Goal: Information Seeking & Learning: Learn about a topic

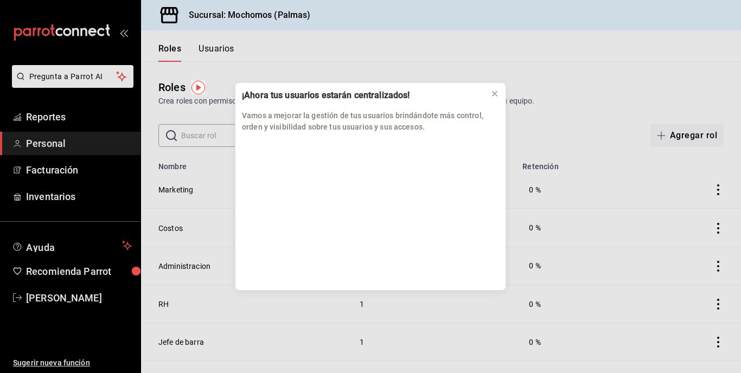
click at [49, 111] on div "¡Ahora tus usuarios estarán centralizados! Vamos a mejorar la gestión de tus us…" at bounding box center [370, 186] width 741 height 373
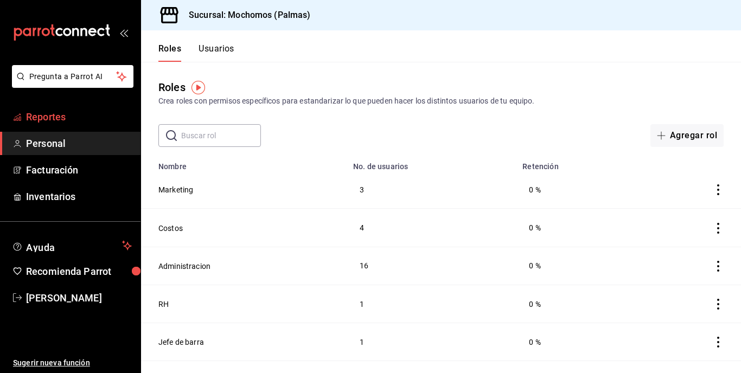
click at [45, 114] on span "Reportes" at bounding box center [79, 117] width 106 height 15
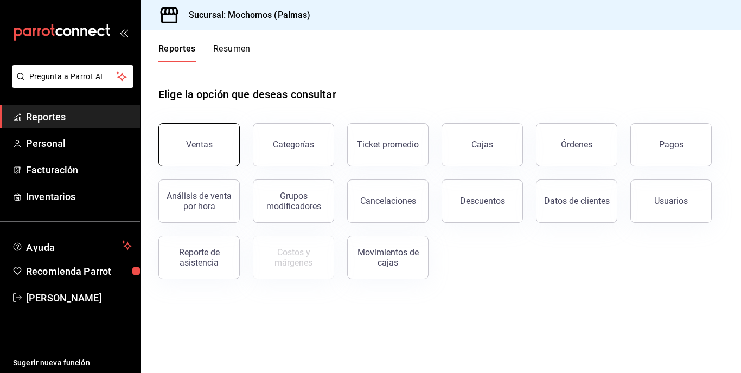
click at [191, 150] on button "Ventas" at bounding box center [198, 144] width 81 height 43
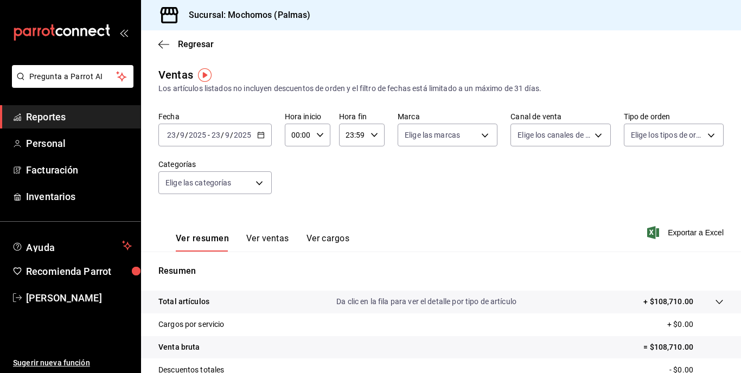
click at [260, 136] on icon "button" at bounding box center [261, 135] width 8 height 8
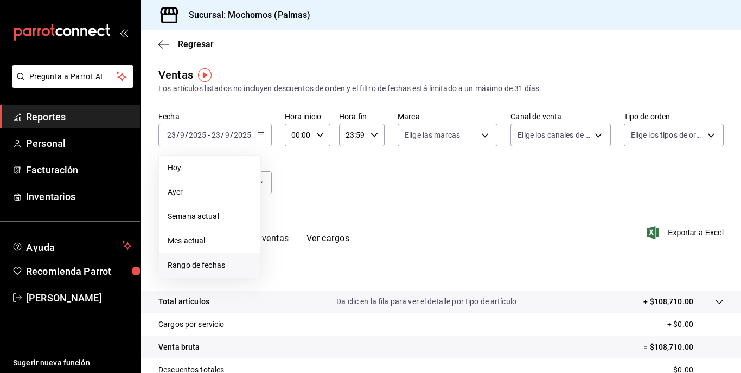
click at [201, 265] on span "Rango de fechas" at bounding box center [210, 265] width 84 height 11
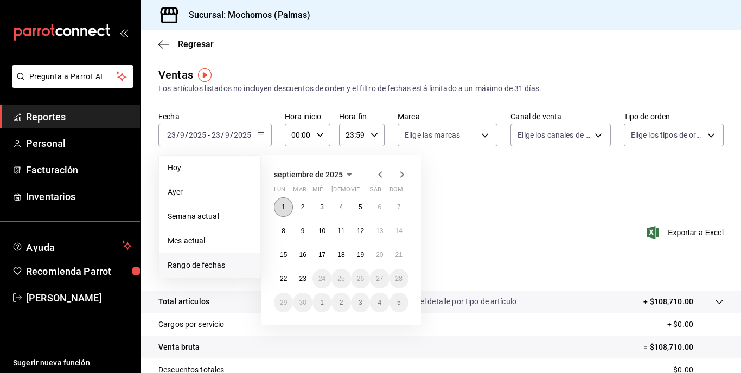
click at [281, 209] on button "1" at bounding box center [283, 207] width 19 height 20
drag, startPoint x: 281, startPoint y: 209, endPoint x: 298, endPoint y: 207, distance: 17.4
click at [298, 207] on div "1 2 3 4 5 6 7 8 9 10 11 12 13 14 15 16 17 18 19 20 21 22 23 24 25 26 27 28 29 3…" at bounding box center [341, 254] width 135 height 115
click at [202, 265] on span "Rango de fechas" at bounding box center [210, 265] width 84 height 11
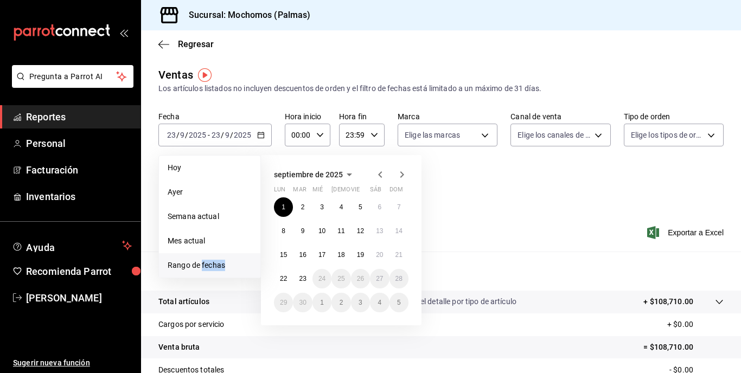
click at [202, 265] on span "Rango de fechas" at bounding box center [210, 265] width 84 height 11
drag, startPoint x: 202, startPoint y: 265, endPoint x: 224, endPoint y: 166, distance: 101.0
click at [224, 166] on span "Hoy" at bounding box center [210, 167] width 84 height 11
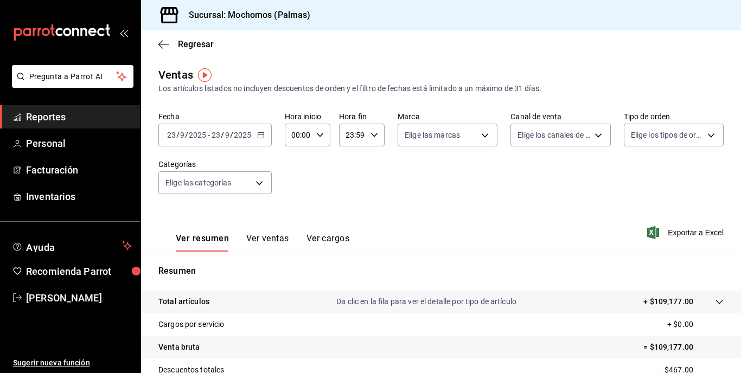
click at [259, 137] on icon "button" at bounding box center [261, 135] width 8 height 8
click at [261, 182] on body "Pregunta a Parrot AI Reportes Personal Facturación Inventarios Ayuda Recomienda…" at bounding box center [370, 186] width 741 height 373
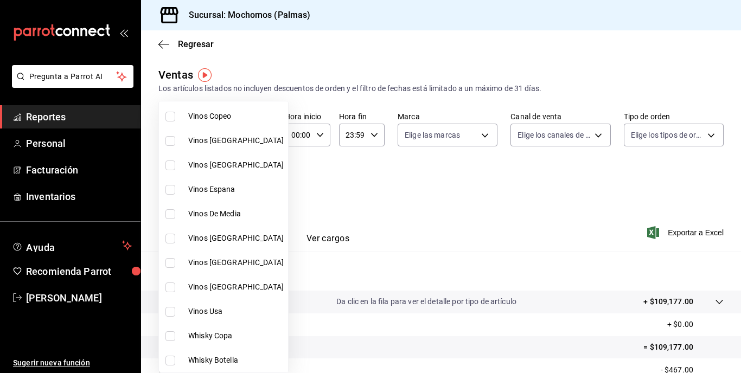
scroll to position [104, 0]
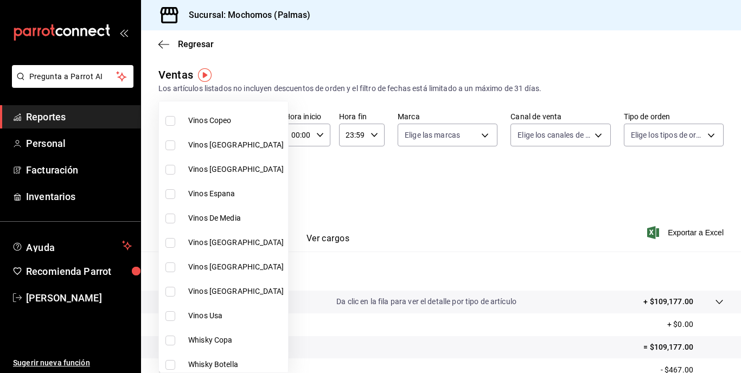
click at [170, 123] on input "checkbox" at bounding box center [170, 121] width 10 height 10
checkbox input "true"
type input "7b5426c4-e163-48ad-a7c8-7a9cfe859ee6"
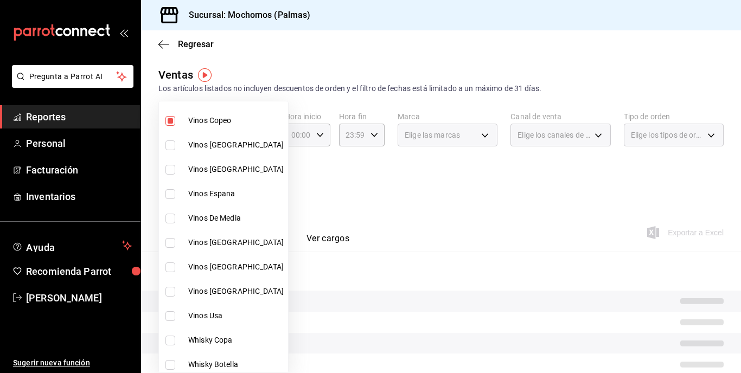
click at [173, 143] on input "checkbox" at bounding box center [170, 146] width 10 height 10
checkbox input "true"
type input "7b5426c4-e163-48ad-a7c8-7a9cfe859ee6,85f77070-6254-4288-ab63-471d23f58947"
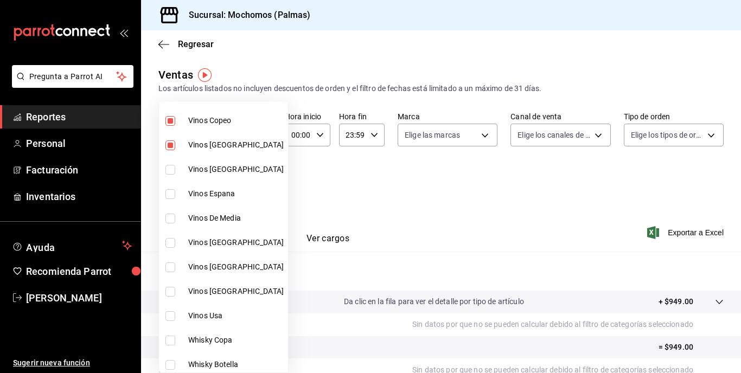
click at [168, 167] on input "checkbox" at bounding box center [170, 170] width 10 height 10
checkbox input "true"
type input "7b5426c4-e163-48ad-a7c8-7a9cfe859ee6,85f77070-6254-4288-ab63-471d23f58947,6454a…"
click at [170, 192] on input "checkbox" at bounding box center [170, 194] width 10 height 10
checkbox input "true"
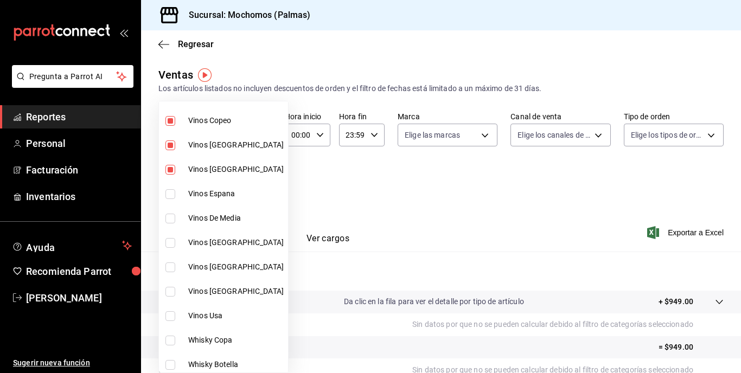
type input "7b5426c4-e163-48ad-a7c8-7a9cfe859ee6,85f77070-6254-4288-ab63-471d23f58947,6454a…"
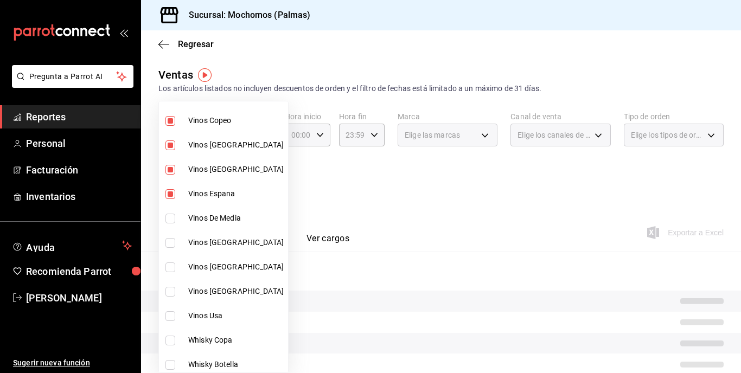
click at [171, 215] on input "checkbox" at bounding box center [170, 219] width 10 height 10
checkbox input "true"
type input "7b5426c4-e163-48ad-a7c8-7a9cfe859ee6,85f77070-6254-4288-ab63-471d23f58947,6454a…"
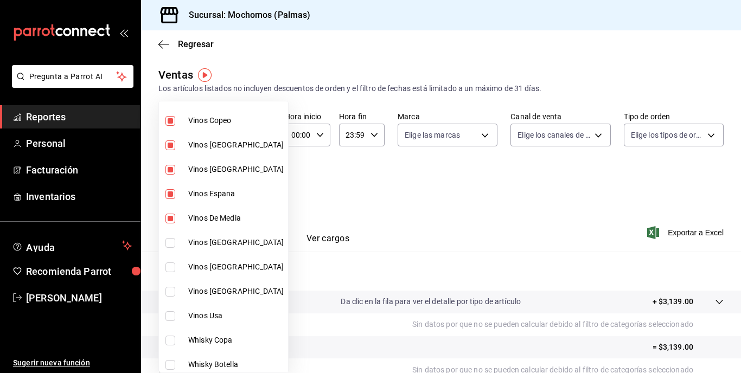
click at [170, 244] on input "checkbox" at bounding box center [170, 243] width 10 height 10
checkbox input "true"
type input "7b5426c4-e163-48ad-a7c8-7a9cfe859ee6,85f77070-6254-4288-ab63-471d23f58947,6454a…"
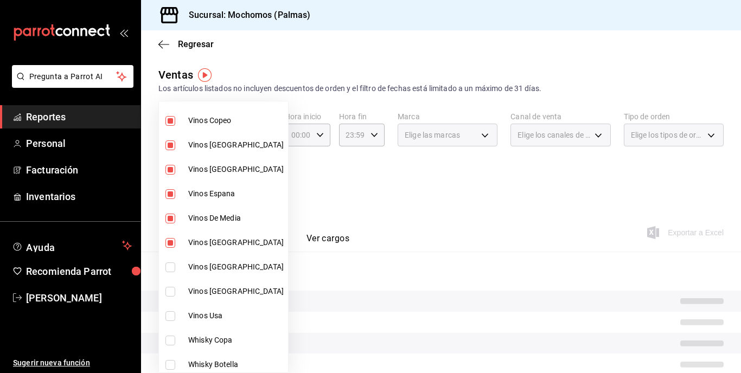
click at [172, 268] on input "checkbox" at bounding box center [170, 268] width 10 height 10
checkbox input "true"
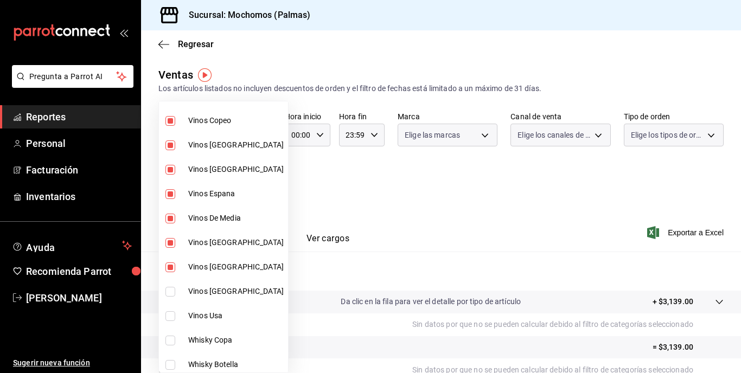
type input "7b5426c4-e163-48ad-a7c8-7a9cfe859ee6,85f77070-6254-4288-ab63-471d23f58947,6454a…"
click at [173, 289] on input "checkbox" at bounding box center [170, 292] width 10 height 10
checkbox input "true"
type input "7b5426c4-e163-48ad-a7c8-7a9cfe859ee6,85f77070-6254-4288-ab63-471d23f58947,6454a…"
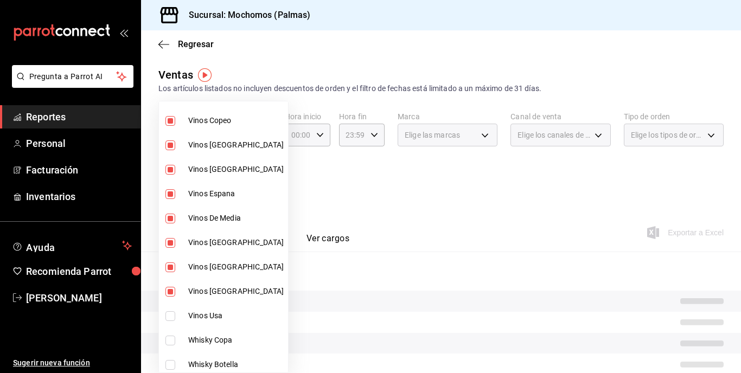
click at [171, 314] on input "checkbox" at bounding box center [170, 316] width 10 height 10
checkbox input "true"
type input "7b5426c4-e163-48ad-a7c8-7a9cfe859ee6,85f77070-6254-4288-ab63-471d23f58947,6454a…"
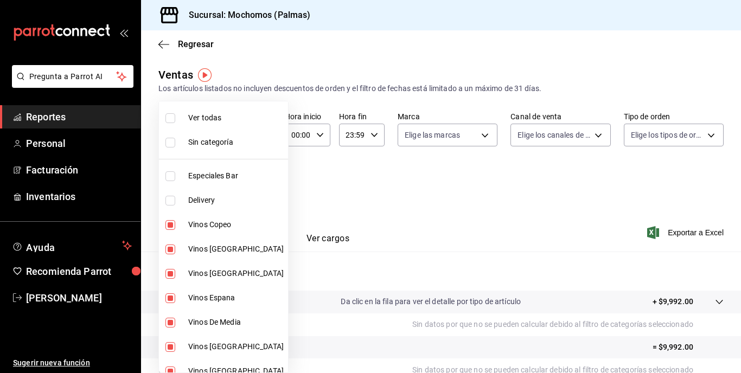
click at [322, 190] on div at bounding box center [370, 186] width 741 height 373
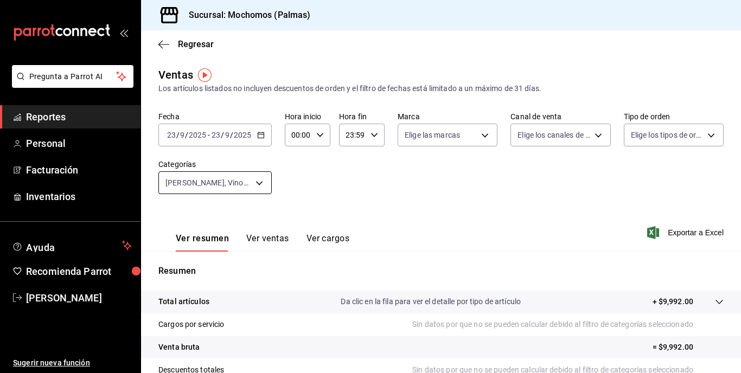
click at [260, 188] on body "Pregunta a Parrot AI Reportes Personal Facturación Inventarios Ayuda Recomienda…" at bounding box center [370, 186] width 741 height 373
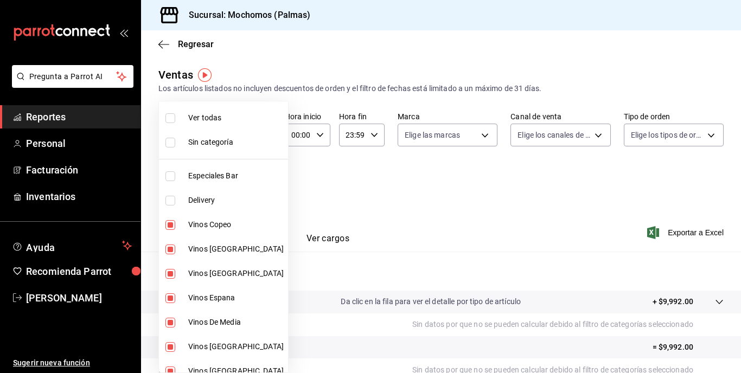
click at [346, 163] on div at bounding box center [370, 186] width 741 height 373
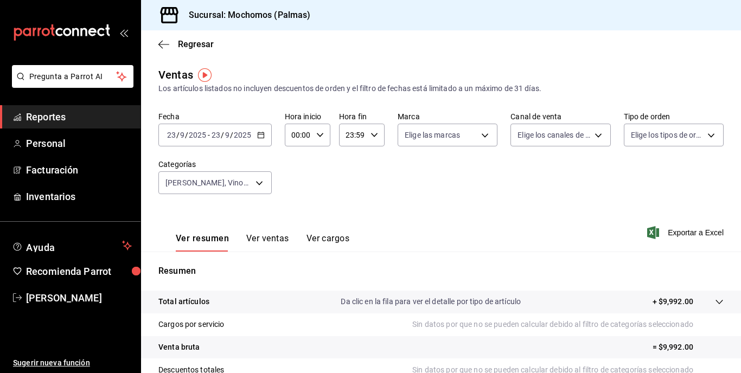
click at [260, 136] on icon "button" at bounding box center [261, 135] width 8 height 8
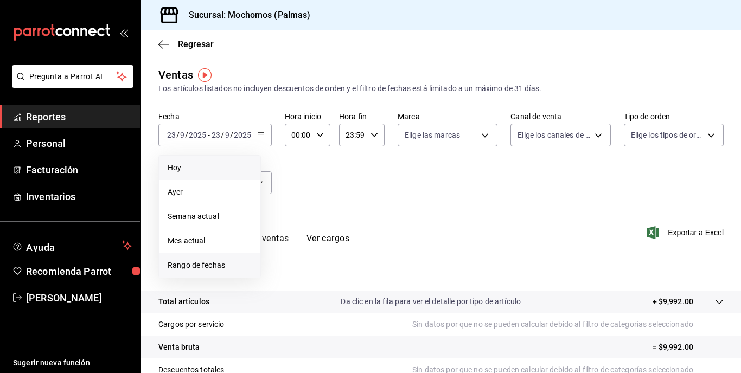
click at [197, 268] on span "Rango de fechas" at bounding box center [210, 265] width 84 height 11
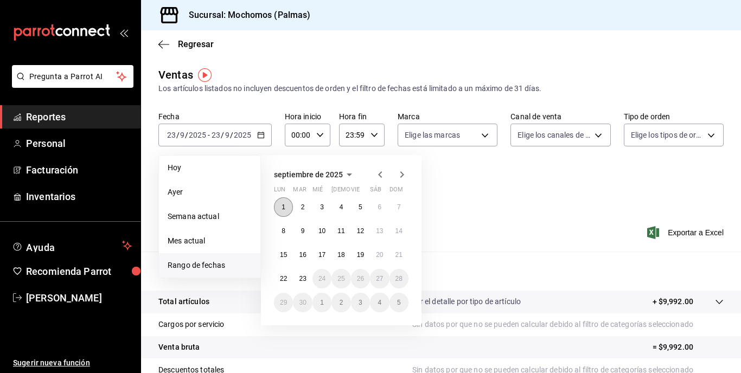
click at [283, 208] on abbr "1" at bounding box center [284, 207] width 4 height 8
drag, startPoint x: 283, startPoint y: 208, endPoint x: 302, endPoint y: 207, distance: 18.5
click at [302, 207] on div "1 2 3 4 5 6 7 8 9 10 11 12 13 14 15 16 17 18 19 20 21 22 23 24 25 26 27 28 29 3…" at bounding box center [341, 254] width 135 height 115
click at [482, 199] on div "Fecha [DATE] [DATE] - [DATE] [DATE] [DATE] [DATE] Semana actual Mes actual [GEO…" at bounding box center [440, 159] width 565 height 95
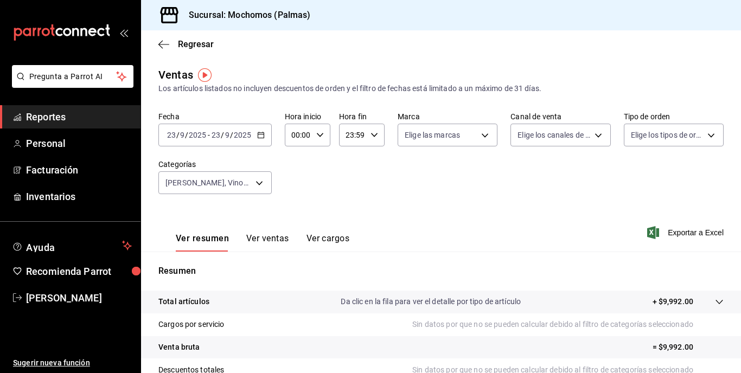
click at [41, 117] on span "Reportes" at bounding box center [79, 117] width 106 height 15
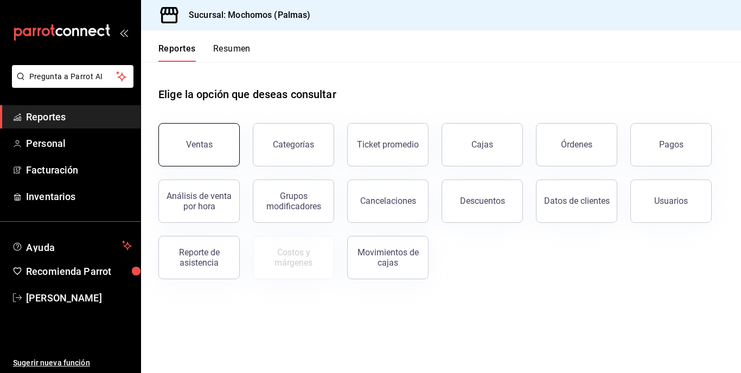
click at [194, 149] on div "Ventas" at bounding box center [199, 144] width 27 height 10
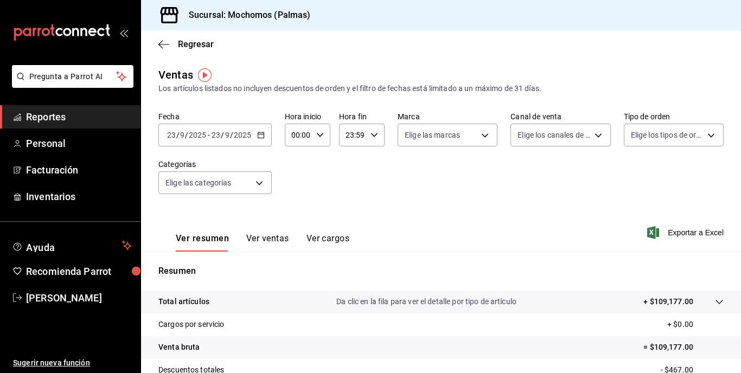
drag, startPoint x: 260, startPoint y: 136, endPoint x: 220, endPoint y: 150, distance: 43.1
click at [220, 150] on div "Fecha [DATE] [DATE] - [DATE] [DATE] Hora inicio 00:00 Hora inicio Hora fin 23:5…" at bounding box center [440, 159] width 565 height 95
click at [216, 137] on input "23" at bounding box center [216, 135] width 10 height 9
click at [259, 135] on \(Stroke\) "button" at bounding box center [261, 134] width 6 height 1
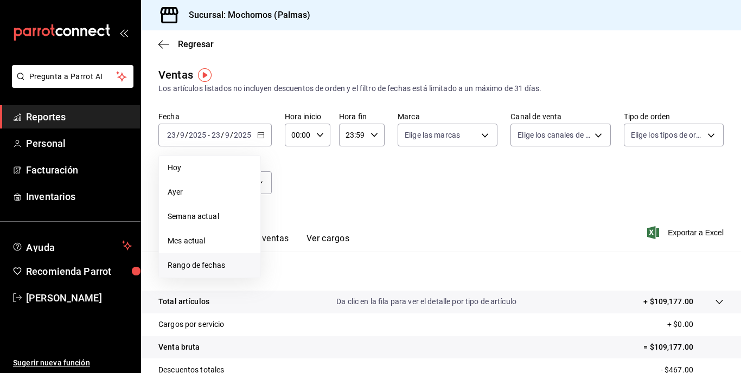
click at [187, 263] on span "Rango de fechas" at bounding box center [210, 265] width 84 height 11
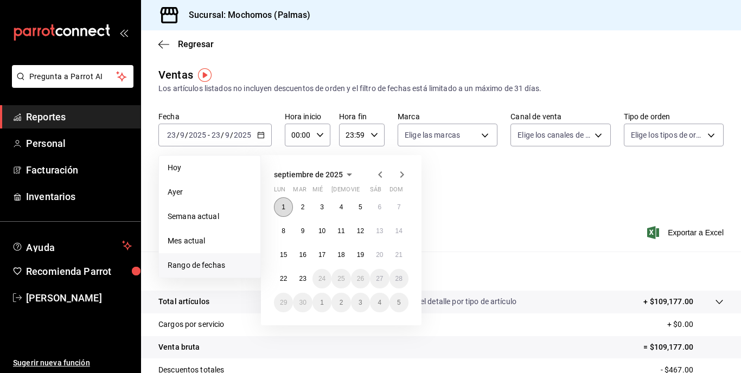
click at [282, 203] on abbr "1" at bounding box center [284, 207] width 4 height 8
drag, startPoint x: 282, startPoint y: 203, endPoint x: 297, endPoint y: 205, distance: 15.3
click at [297, 205] on div "1 2 3 4 5 6 7 8 9 10 11 12 13 14 15 16 17 18 19 20 21 22 23 24 25 26 27 28 29 3…" at bounding box center [341, 254] width 135 height 115
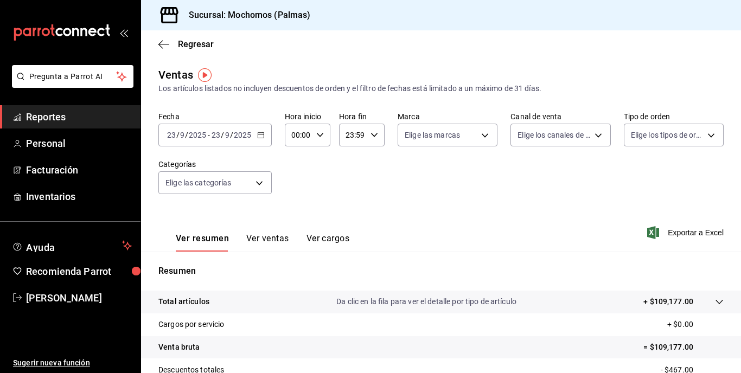
click at [271, 243] on button "Ver ventas" at bounding box center [267, 242] width 43 height 18
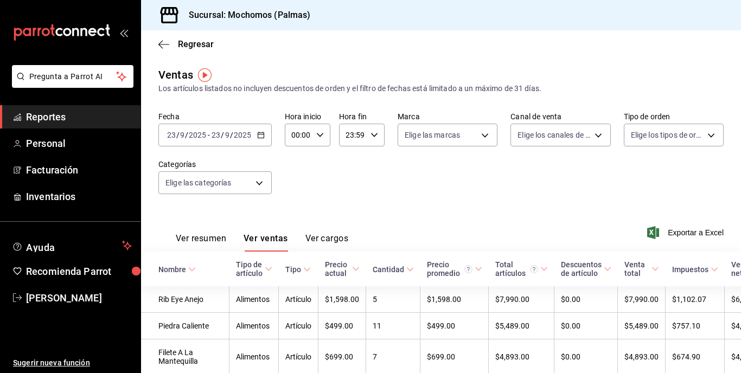
click at [195, 239] on button "Ver resumen" at bounding box center [201, 242] width 50 height 18
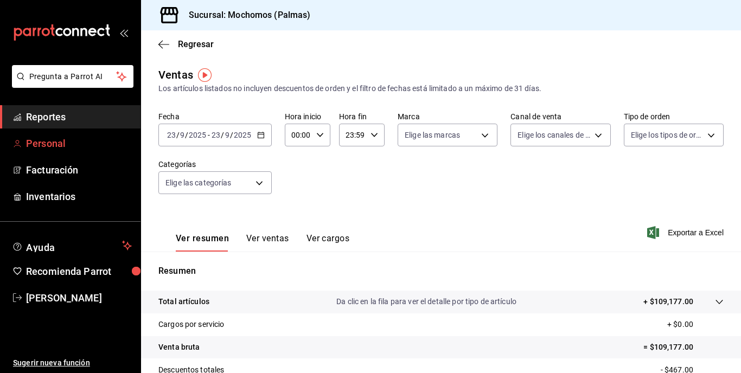
click at [47, 142] on span "Personal" at bounding box center [79, 143] width 106 height 15
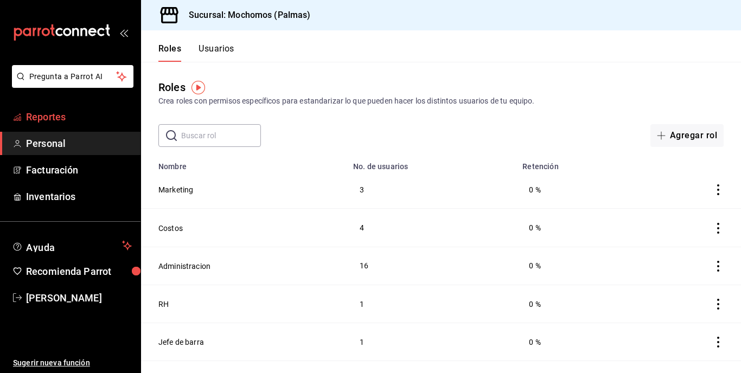
click at [46, 115] on span "Reportes" at bounding box center [79, 117] width 106 height 15
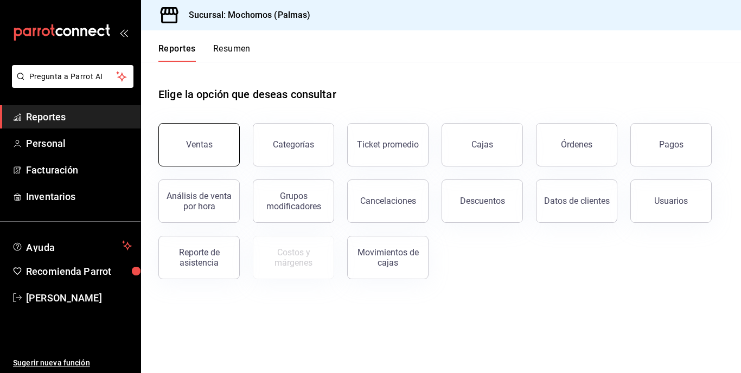
click at [195, 140] on div "Ventas" at bounding box center [199, 144] width 27 height 10
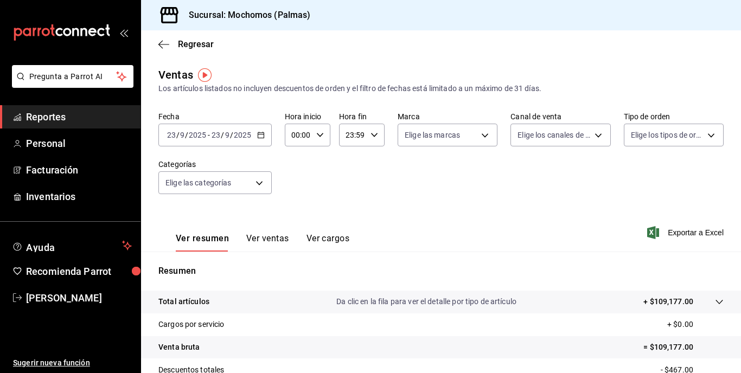
click at [318, 135] on icon "button" at bounding box center [320, 135] width 8 height 8
drag, startPoint x: 292, startPoint y: 202, endPoint x: 291, endPoint y: 185, distance: 17.4
click at [291, 185] on div "00 01 02 03 04 05 06 07 08 09 10 11 12 13 14 15 16 17 18 19 20 21 22 23" at bounding box center [295, 193] width 22 height 87
click at [322, 135] on div at bounding box center [370, 186] width 741 height 373
click at [320, 136] on icon "button" at bounding box center [320, 135] width 8 height 8
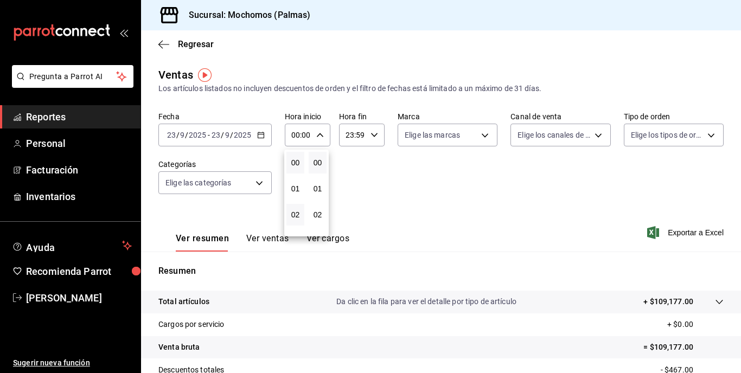
drag, startPoint x: 295, startPoint y: 213, endPoint x: 295, endPoint y: 205, distance: 7.6
click at [295, 205] on button "02" at bounding box center [295, 215] width 18 height 22
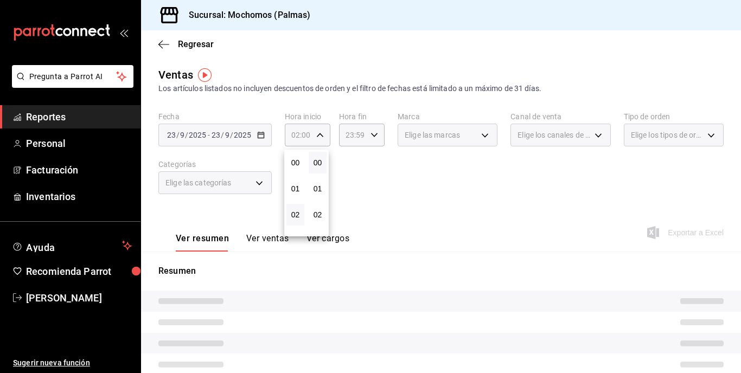
click at [295, 200] on div "01" at bounding box center [295, 189] width 22 height 26
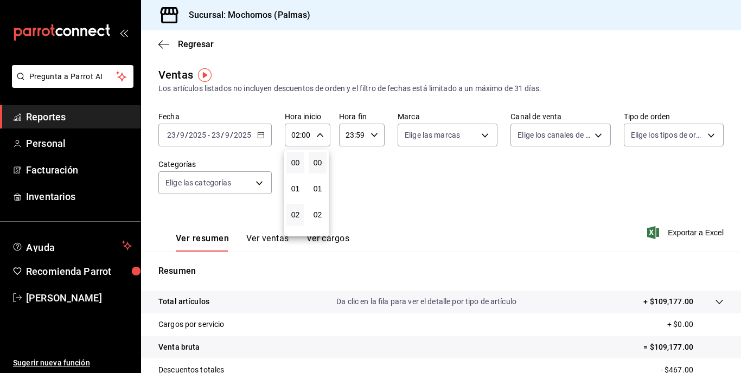
click at [298, 170] on button "00" at bounding box center [295, 163] width 18 height 22
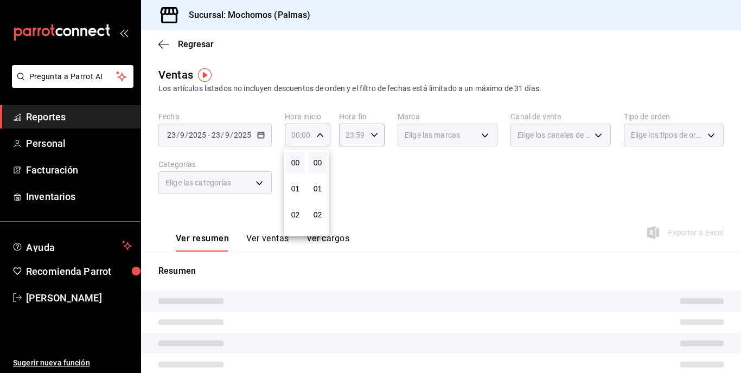
click at [298, 170] on button "00" at bounding box center [295, 163] width 18 height 22
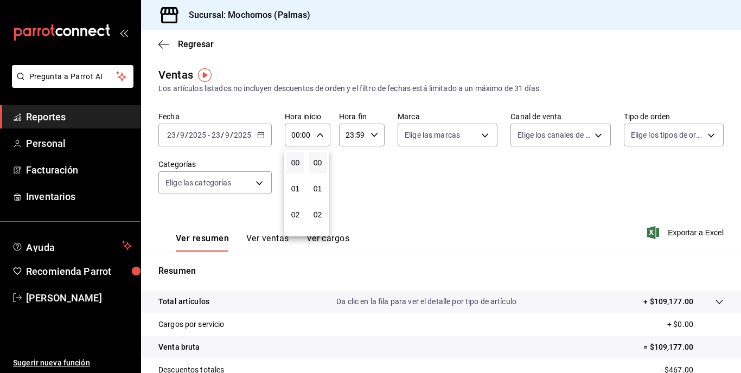
drag, startPoint x: 304, startPoint y: 214, endPoint x: 292, endPoint y: 201, distance: 17.7
click at [292, 201] on div "01" at bounding box center [295, 189] width 22 height 26
click at [293, 212] on span "02" at bounding box center [295, 215] width 5 height 9
type input "02:00"
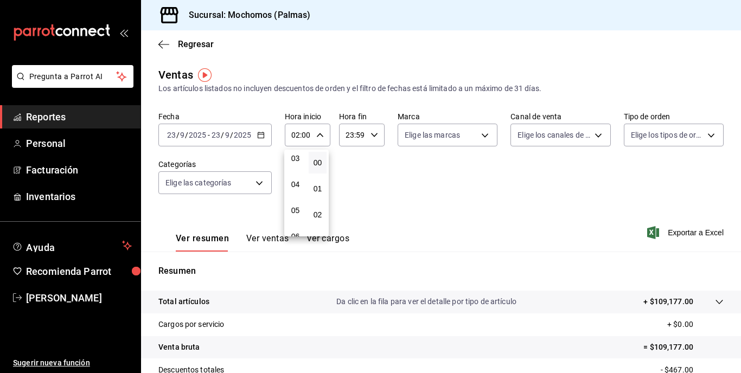
scroll to position [87, 0]
click at [294, 206] on span "05" at bounding box center [295, 206] width 5 height 9
type input "05:00"
click at [374, 132] on div at bounding box center [370, 186] width 741 height 373
click at [374, 132] on icon "button" at bounding box center [375, 135] width 8 height 8
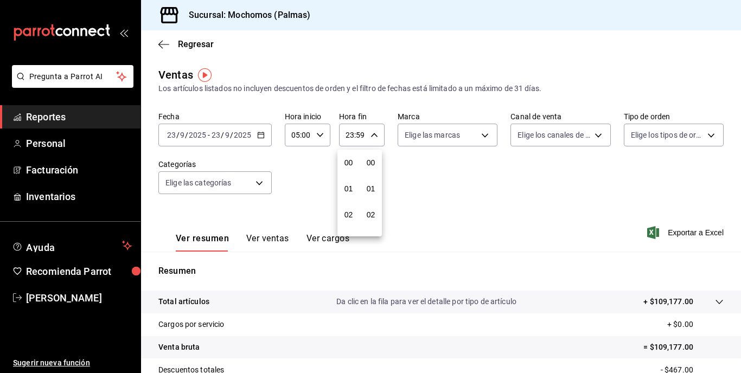
scroll to position [1476, 0]
click at [350, 195] on span "22" at bounding box center [348, 197] width 5 height 9
type input "22:59"
click at [350, 195] on span "22" at bounding box center [348, 197] width 5 height 9
click at [358, 161] on div "21" at bounding box center [348, 171] width 22 height 26
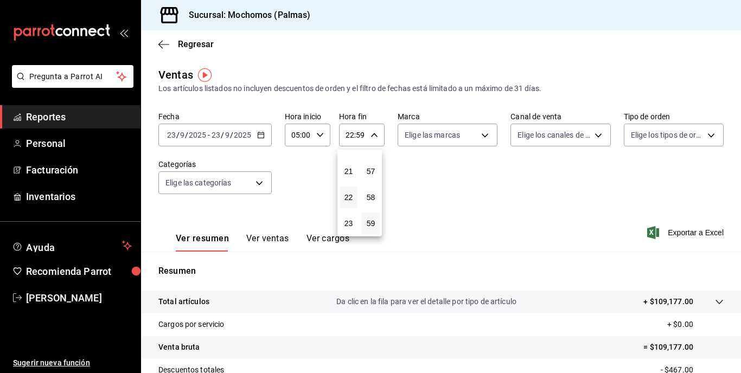
click at [349, 160] on div "21" at bounding box center [348, 171] width 22 height 26
click at [347, 170] on span "21" at bounding box center [348, 171] width 5 height 9
type input "21:59"
click at [347, 170] on span "05" at bounding box center [348, 167] width 5 height 9
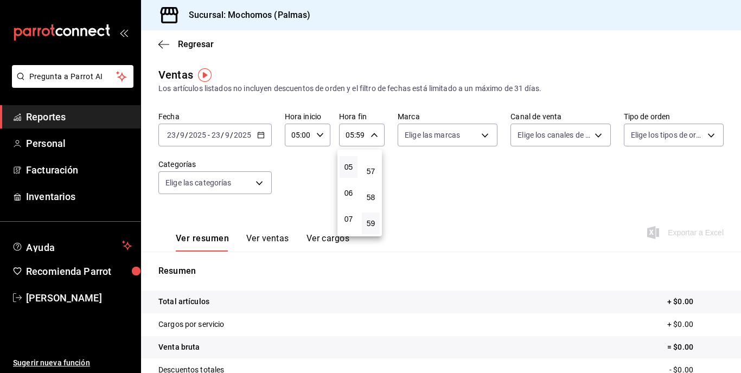
click at [359, 134] on div at bounding box center [370, 186] width 741 height 373
click at [359, 134] on input "05:59" at bounding box center [352, 135] width 27 height 22
click at [369, 175] on span "57" at bounding box center [370, 171] width 5 height 9
type input "05:57"
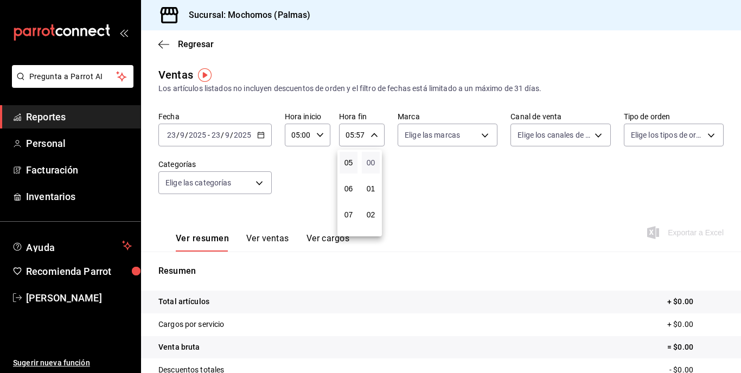
click at [368, 165] on span "00" at bounding box center [370, 162] width 5 height 9
type input "05:00"
click at [263, 136] on div at bounding box center [370, 186] width 741 height 373
click at [262, 135] on \(Stroke\) "button" at bounding box center [261, 134] width 6 height 1
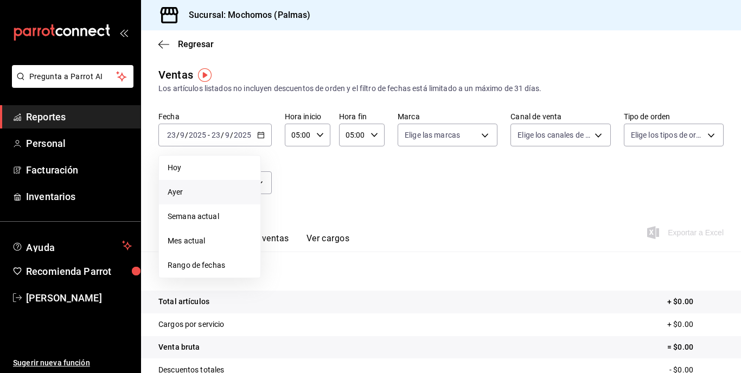
click at [175, 194] on span "Ayer" at bounding box center [210, 192] width 84 height 11
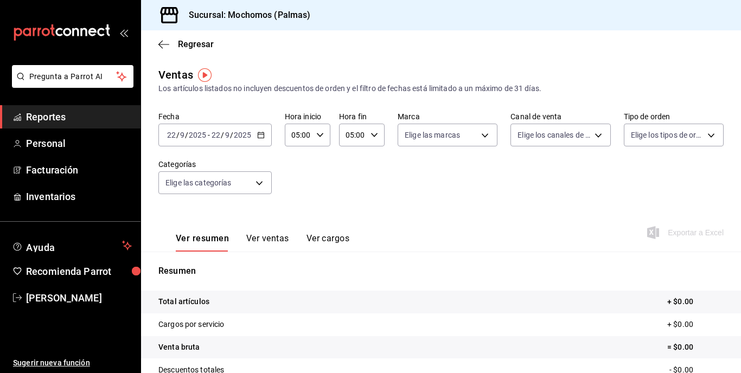
click at [264, 136] on div "[DATE] [DATE] - [DATE] [DATE]" at bounding box center [214, 135] width 113 height 23
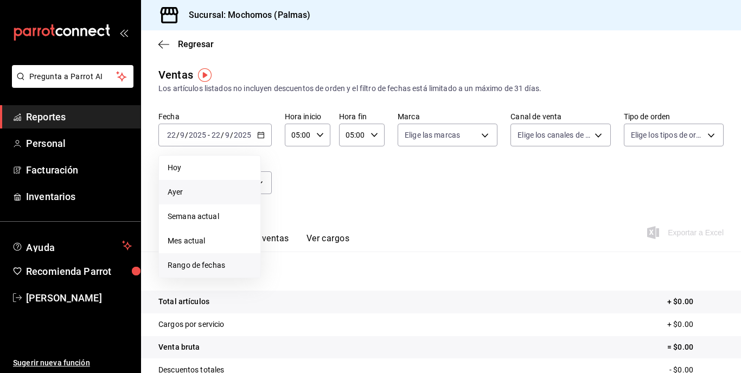
click at [201, 263] on span "Rango de fechas" at bounding box center [210, 265] width 84 height 11
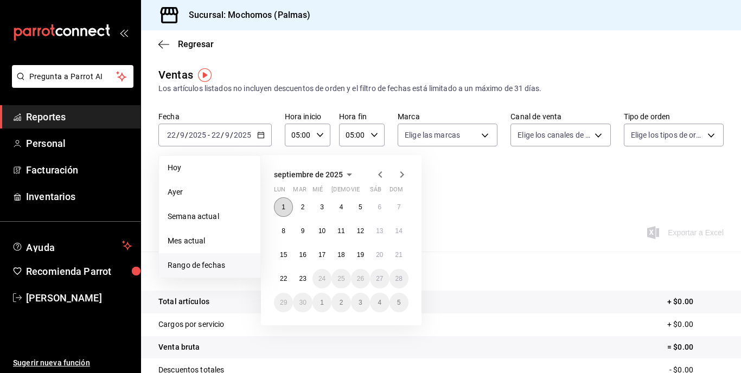
click at [285, 208] on abbr "1" at bounding box center [284, 207] width 4 height 8
drag, startPoint x: 286, startPoint y: 207, endPoint x: 297, endPoint y: 207, distance: 10.3
click at [297, 207] on div "1 2 3 4 5 6 7 8 9 10 11 12 13 14 15 16 17 18 19 20 21 22 23 24 25 26 27 28 29 3…" at bounding box center [341, 254] width 135 height 115
click at [297, 207] on button "2" at bounding box center [302, 207] width 19 height 20
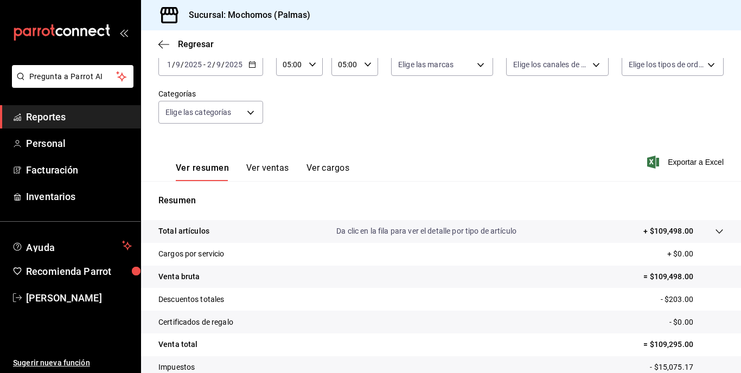
scroll to position [72, 0]
click at [677, 158] on span "Exportar a Excel" at bounding box center [686, 161] width 74 height 13
click at [581, 143] on div "Ver resumen Ver ventas Ver cargos Exportar a Excel" at bounding box center [441, 158] width 600 height 44
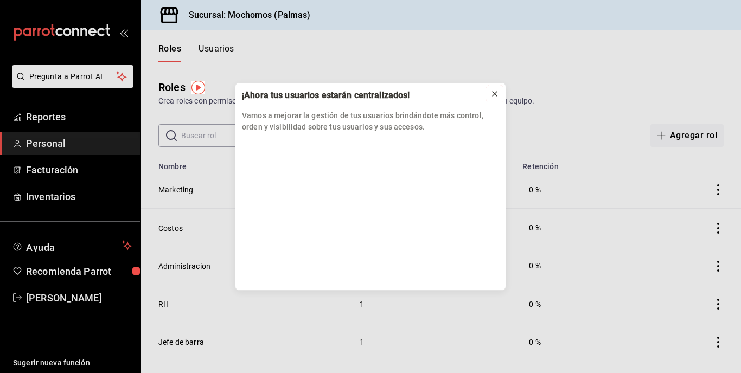
click at [496, 94] on icon at bounding box center [494, 94] width 9 height 9
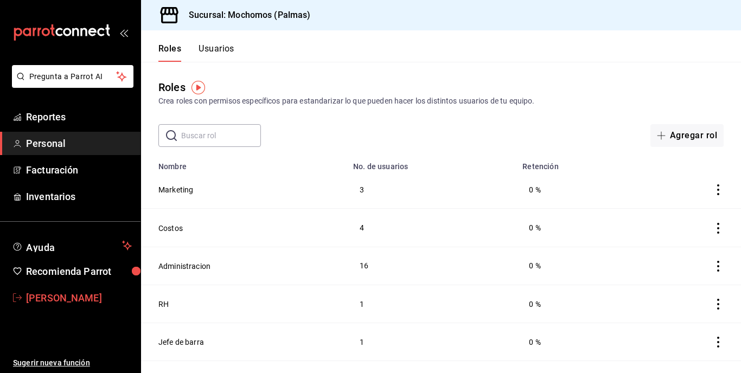
click at [65, 296] on span "[PERSON_NAME]" at bounding box center [79, 298] width 106 height 15
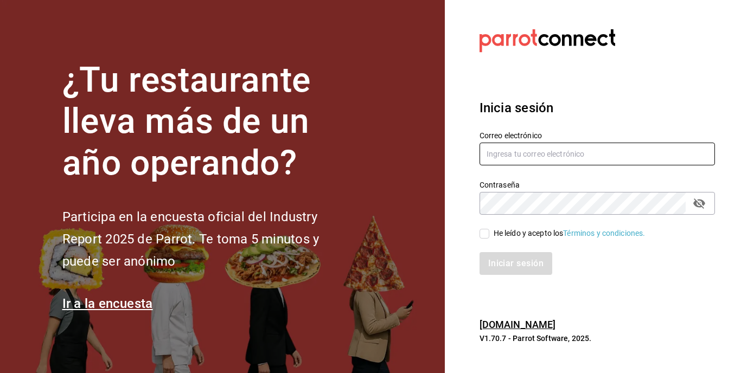
type input "jorge.aguirre@grupocosteno.com"
type input "[PERSON_NAME][EMAIL_ADDRESS][PERSON_NAME][DOMAIN_NAME]"
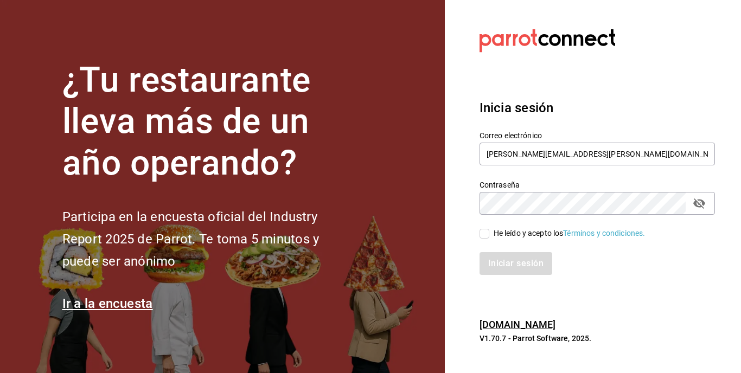
click at [485, 233] on input "He leído y acepto los Términos y condiciones." at bounding box center [485, 234] width 10 height 10
checkbox input "true"
click at [503, 258] on button "Iniciar sesión" at bounding box center [517, 263] width 74 height 23
